Goal: Navigation & Orientation: Understand site structure

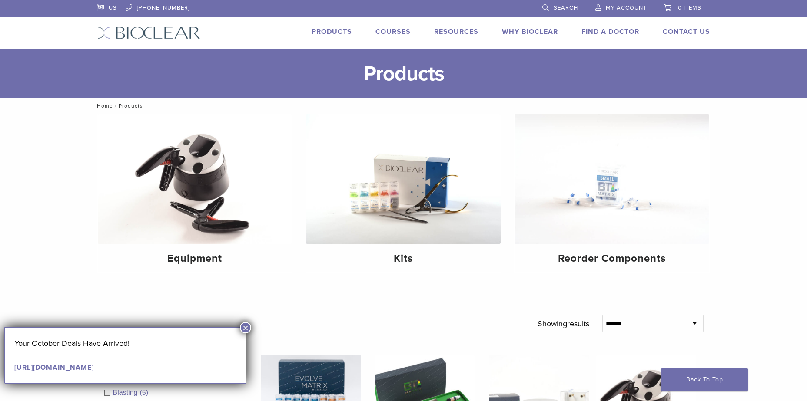
click at [326, 30] on link "Products" at bounding box center [331, 31] width 40 height 9
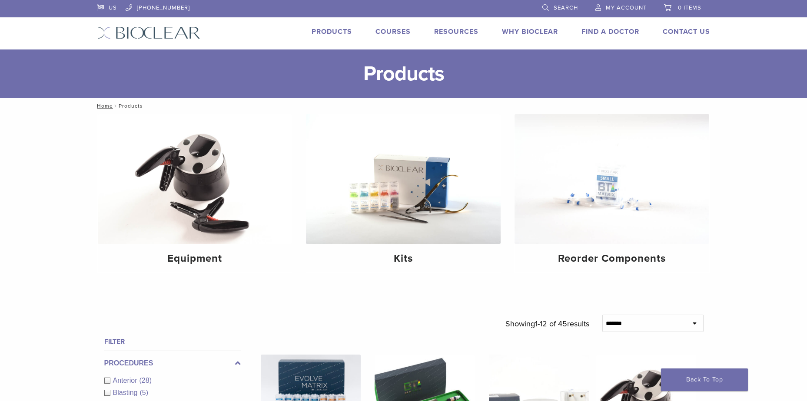
click at [392, 30] on link "Courses" at bounding box center [392, 31] width 35 height 9
click at [509, 32] on link "Why Bioclear" at bounding box center [530, 31] width 56 height 9
